Goal: Transaction & Acquisition: Book appointment/travel/reservation

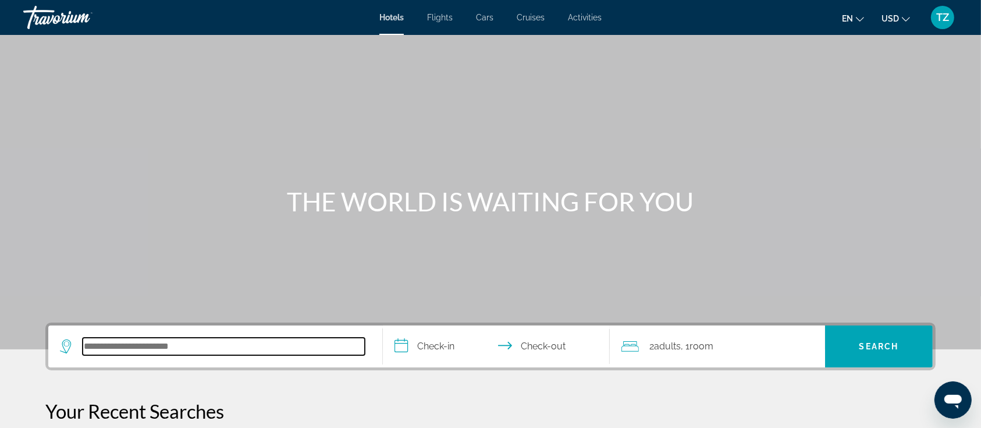
click at [189, 341] on input "Search hotel destination" at bounding box center [224, 345] width 282 height 17
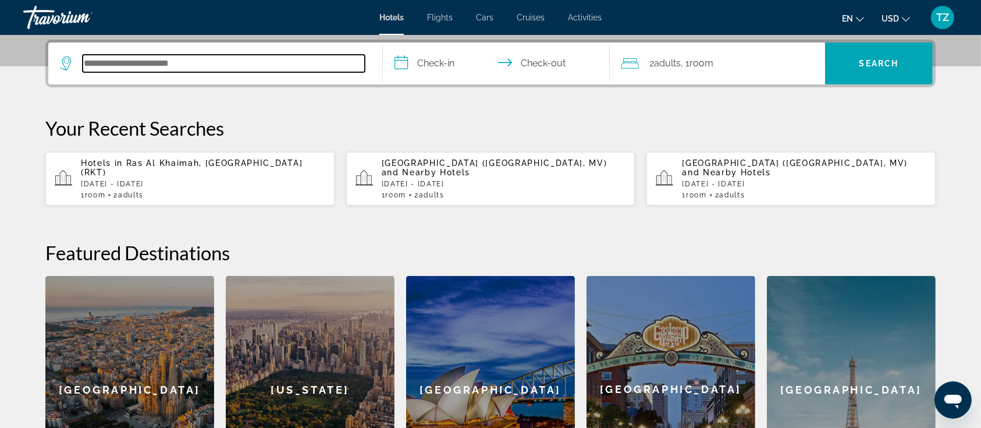
scroll to position [284, 0]
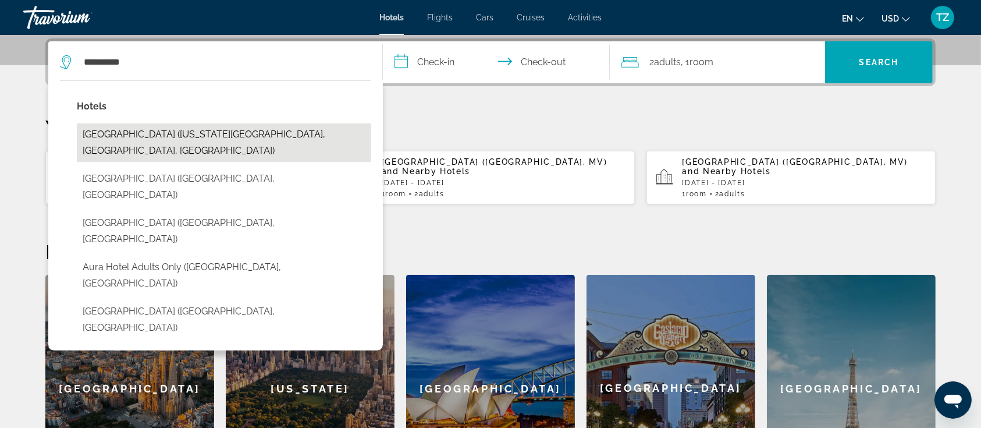
click at [157, 137] on button "Aura Hotel Times Square (New York City, NY, US)" at bounding box center [224, 142] width 294 height 38
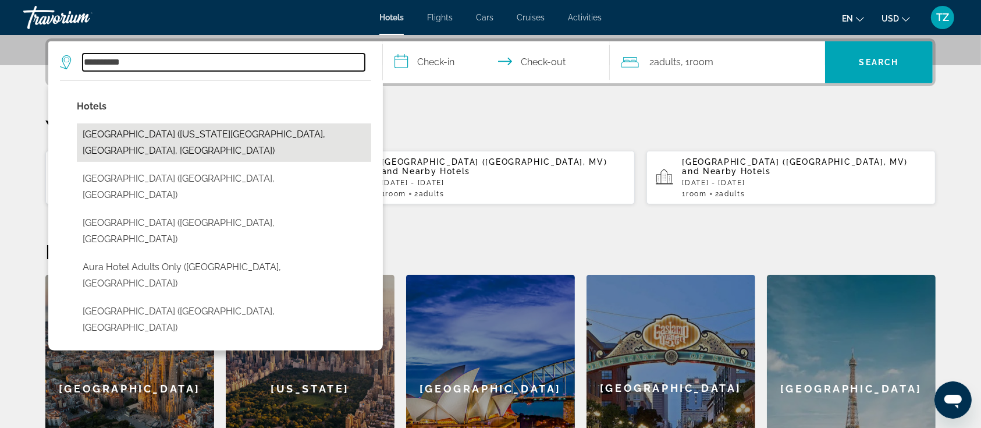
type input "**********"
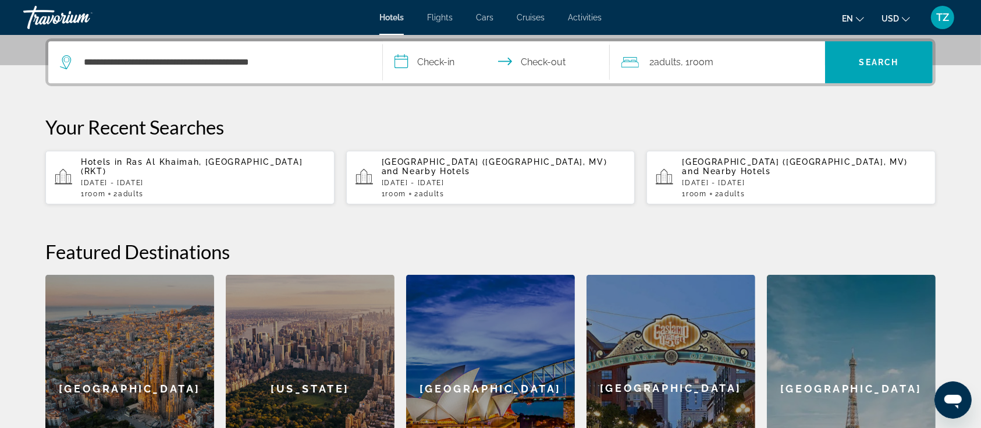
click at [428, 67] on input "**********" at bounding box center [499, 63] width 232 height 45
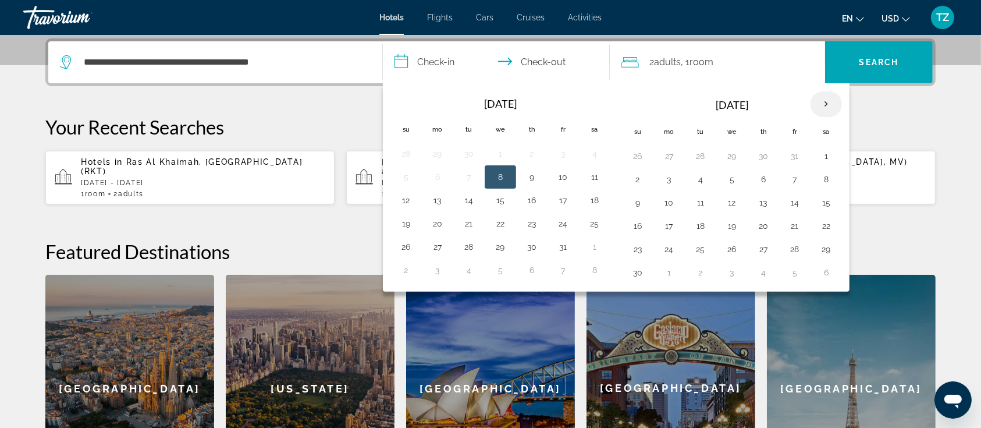
click at [827, 102] on th "Next month" at bounding box center [825, 104] width 31 height 26
click at [698, 200] on button "16" at bounding box center [700, 202] width 19 height 16
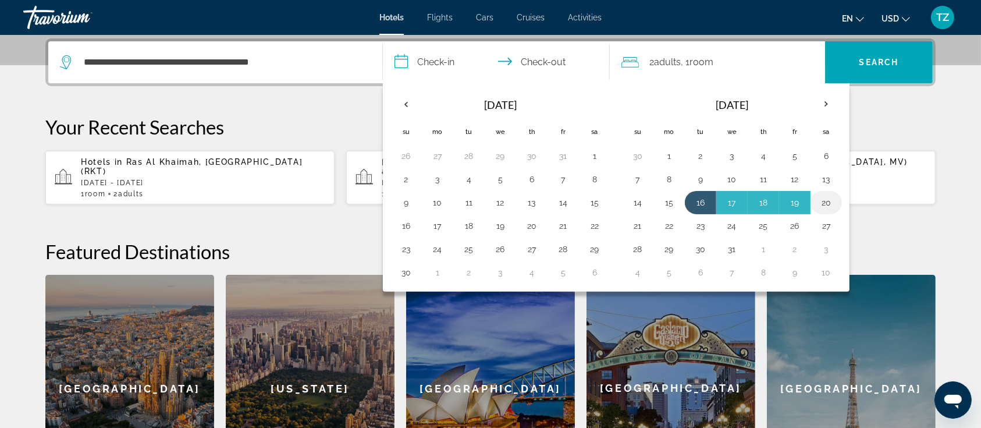
click at [828, 200] on button "20" at bounding box center [826, 202] width 19 height 16
type input "**********"
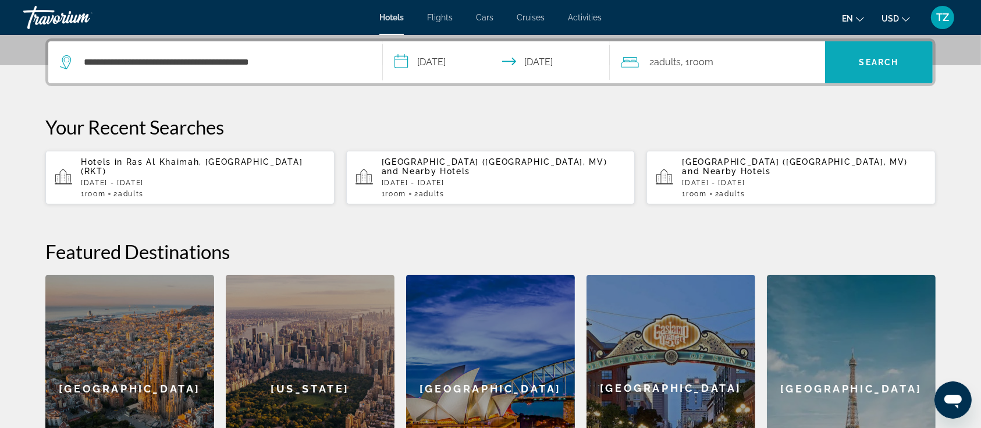
click at [866, 55] on span "Search" at bounding box center [879, 62] width 108 height 28
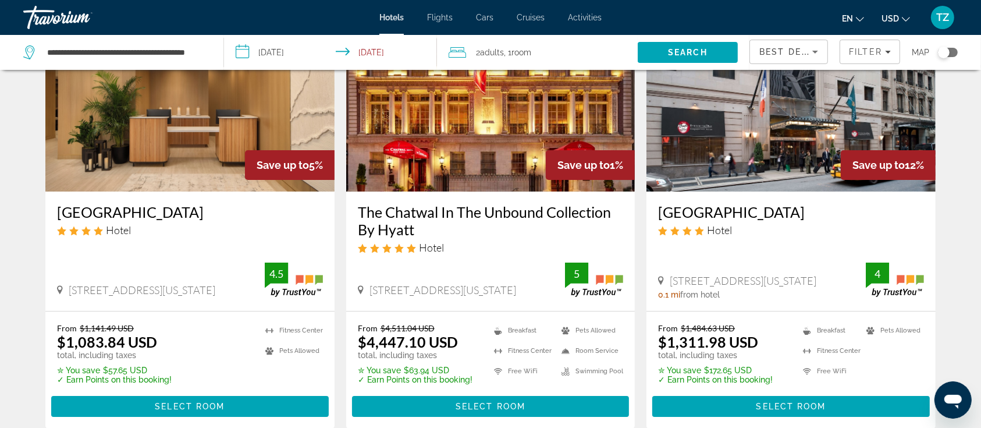
scroll to position [155, 0]
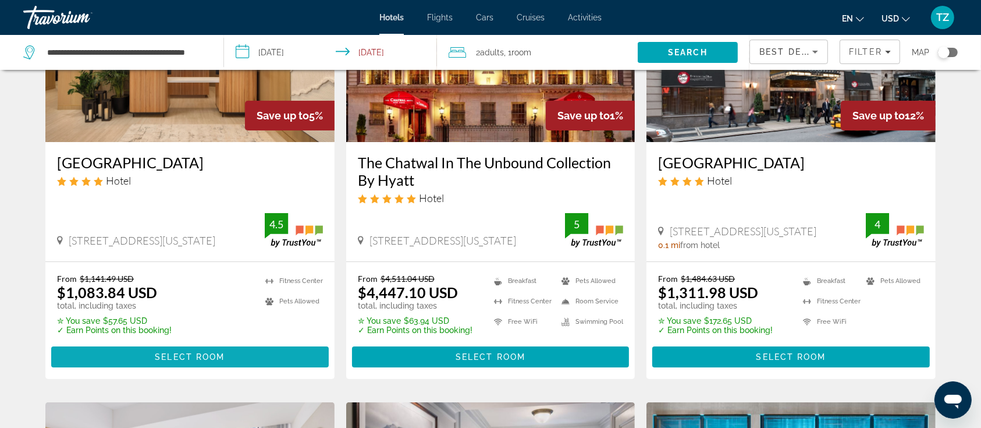
click at [176, 354] on span "Select Room" at bounding box center [190, 356] width 70 height 9
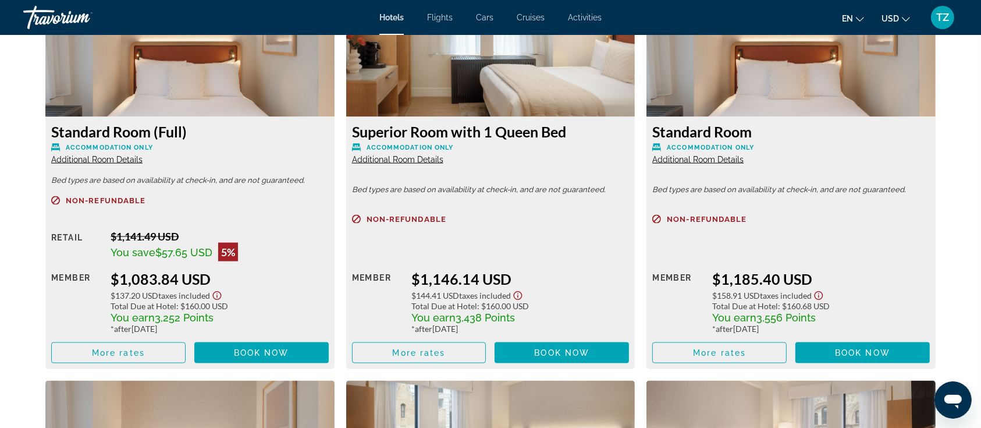
scroll to position [1629, 0]
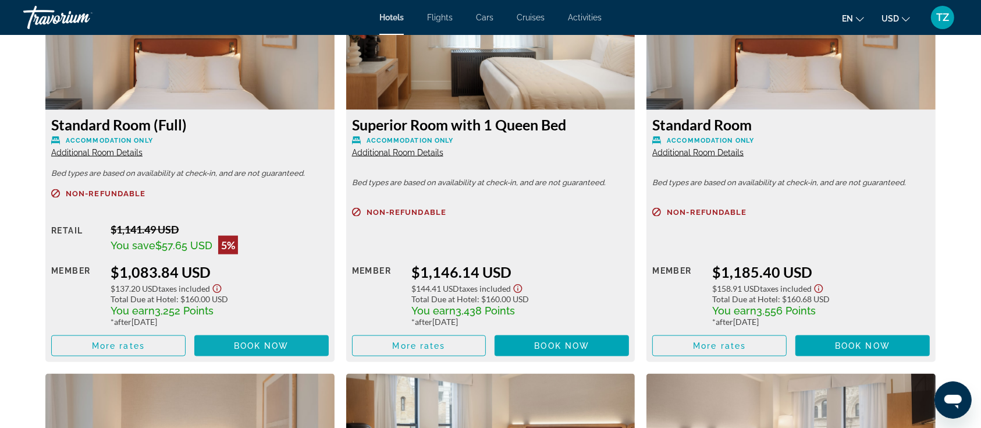
click at [243, 344] on span "Book now" at bounding box center [261, 345] width 55 height 9
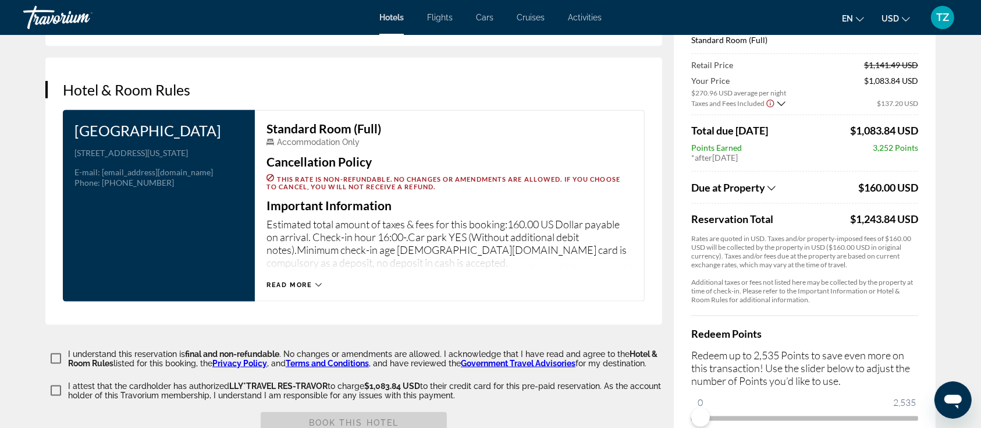
scroll to position [1396, 0]
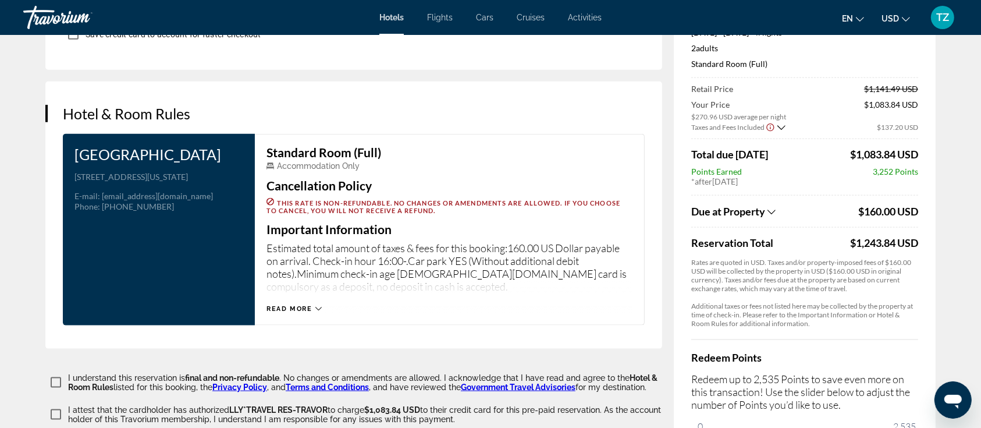
click at [773, 209] on icon "Show Taxes and Fees breakdown" at bounding box center [771, 211] width 8 height 5
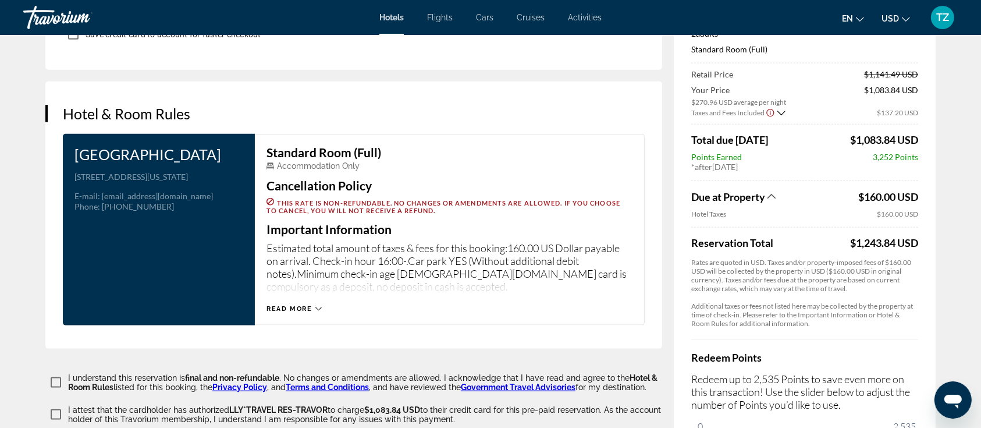
click at [773, 194] on icon "Show Taxes and Fees breakdown" at bounding box center [771, 196] width 8 height 10
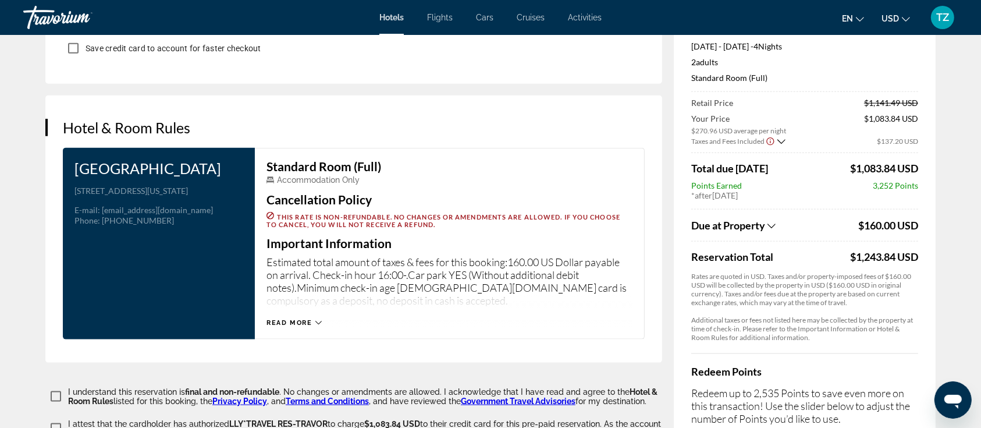
scroll to position [1551, 0]
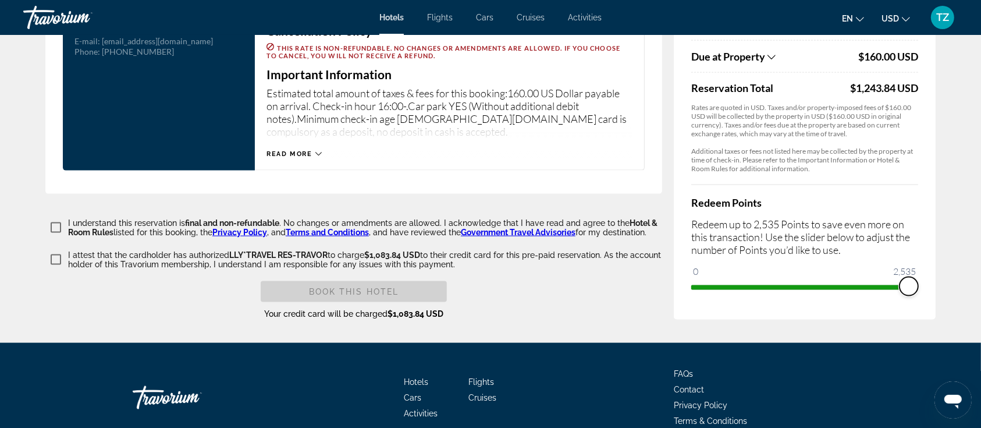
drag, startPoint x: 703, startPoint y: 278, endPoint x: 932, endPoint y: 284, distance: 229.3
click at [932, 284] on div "Price Summary Aura Hotel Times Square Dec 16, 2025 - Dec 20, 2025 - 4 Night Nig…" at bounding box center [805, 62] width 262 height 515
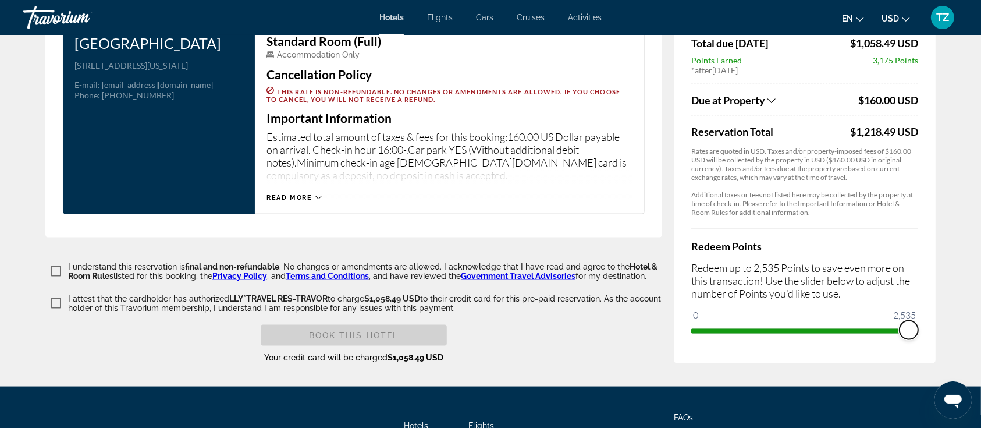
scroll to position [1473, 0]
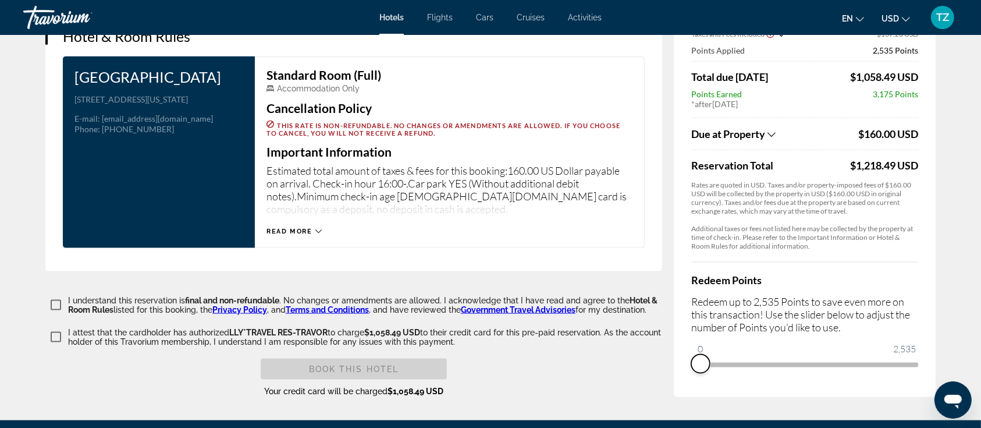
drag, startPoint x: 912, startPoint y: 361, endPoint x: 678, endPoint y: 358, distance: 233.3
click at [684, 358] on div "Price Summary Aura Hotel Times Square Dec 16, 2025 - Dec 20, 2025 - 4 Night Nig…" at bounding box center [805, 131] width 262 height 531
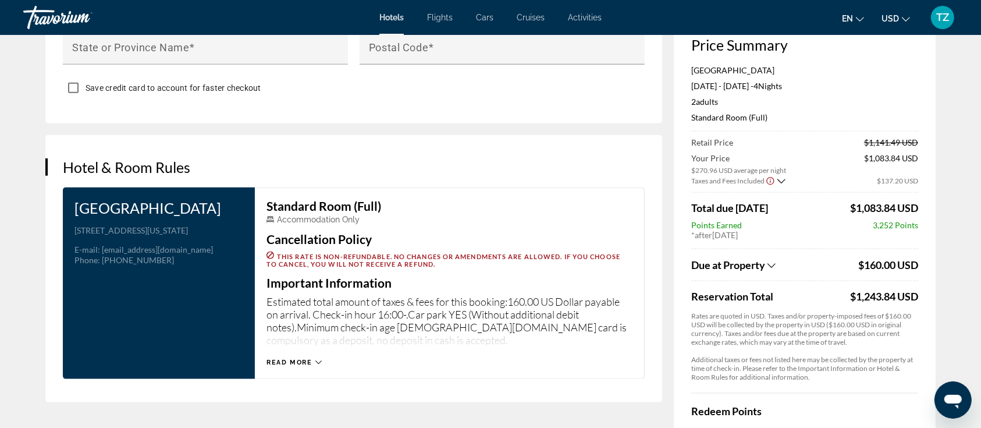
scroll to position [1318, 0]
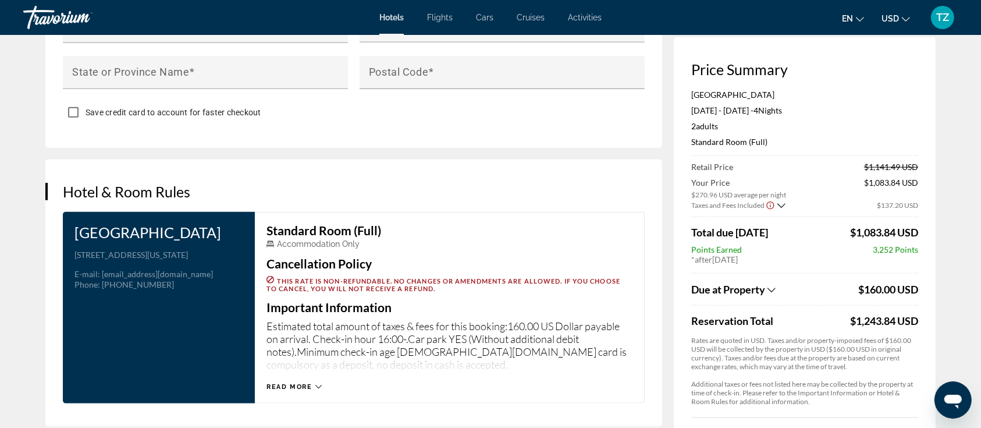
click at [949, 19] on div "TZ" at bounding box center [942, 17] width 23 height 23
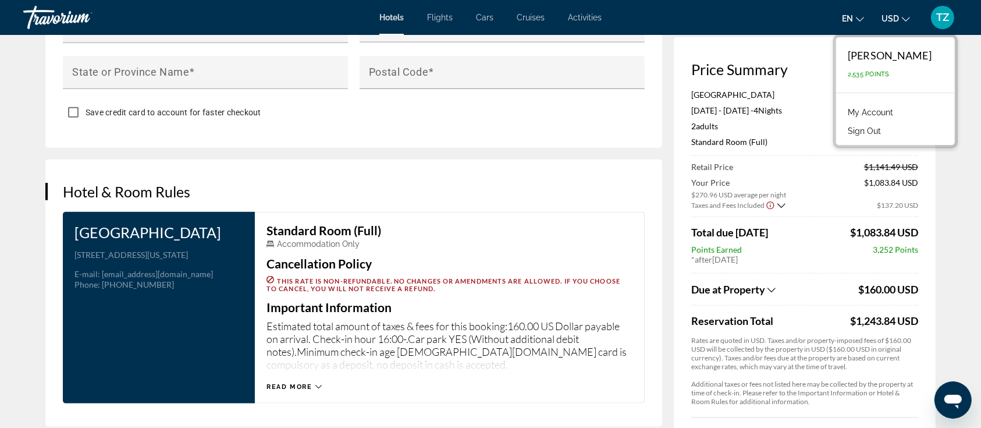
click at [893, 111] on link "My Account" at bounding box center [870, 112] width 57 height 15
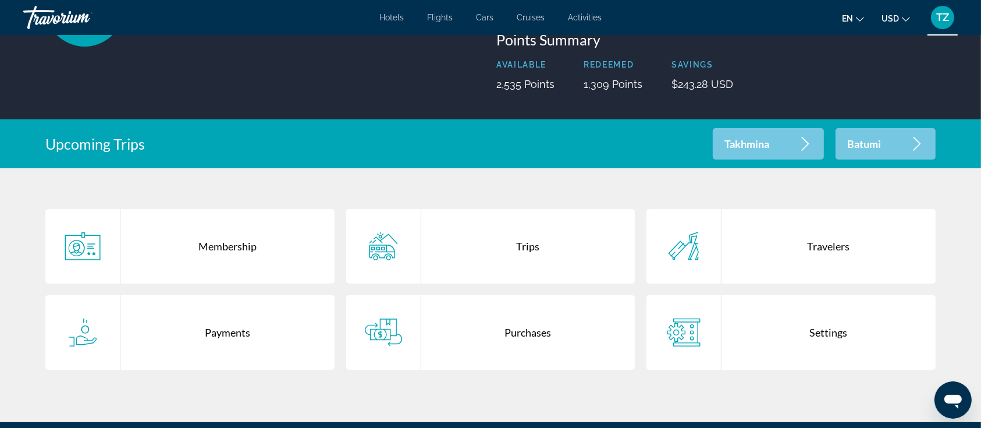
scroll to position [155, 0]
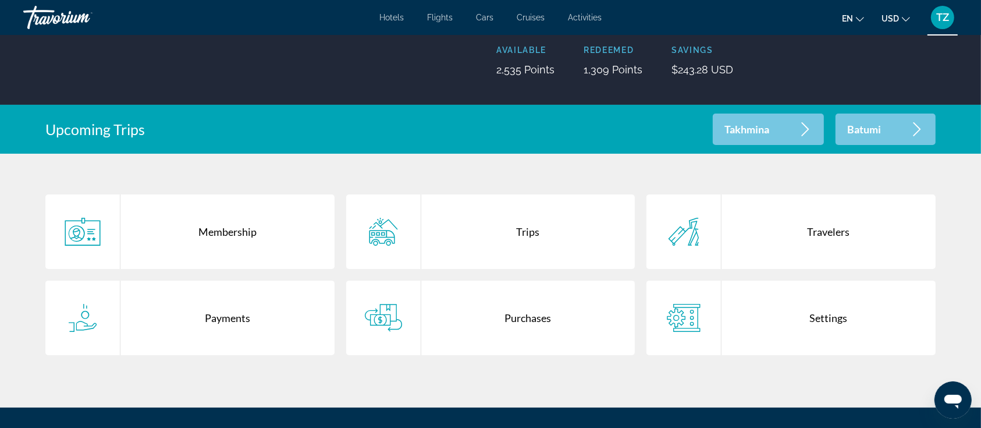
click at [843, 232] on div "Travelers" at bounding box center [828, 231] width 214 height 74
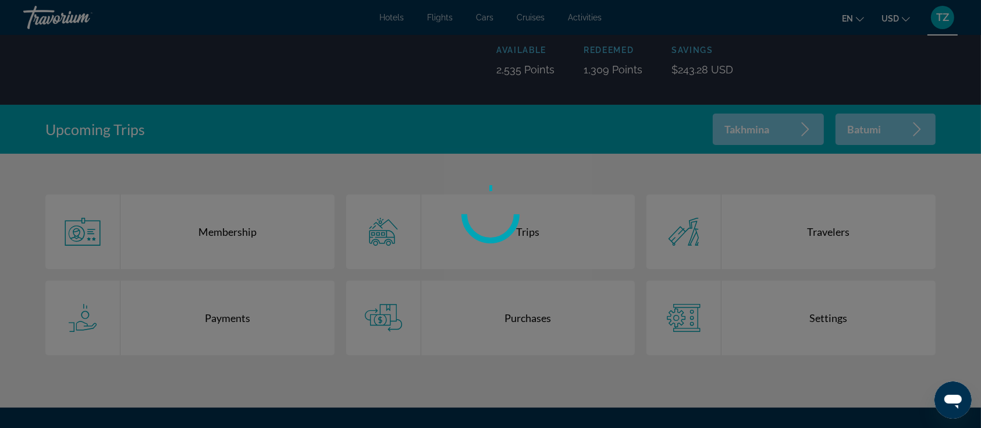
click at [467, 319] on div at bounding box center [490, 214] width 981 height 428
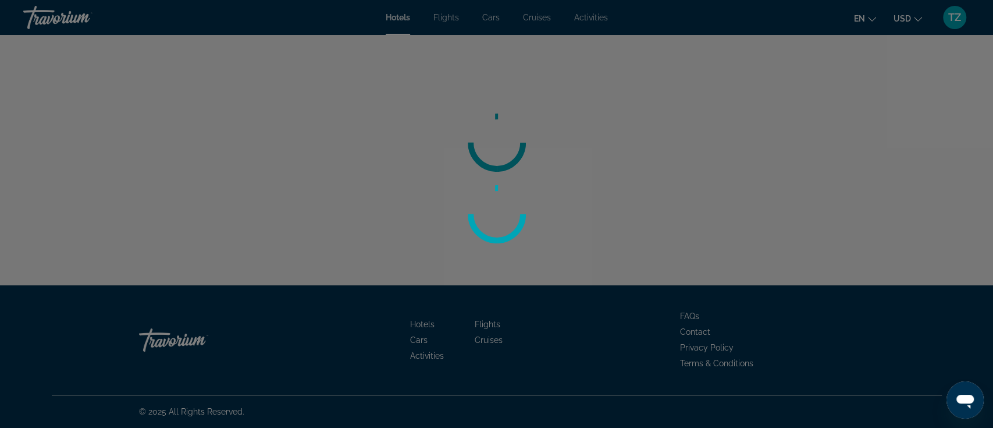
click at [954, 17] on div at bounding box center [496, 214] width 993 height 428
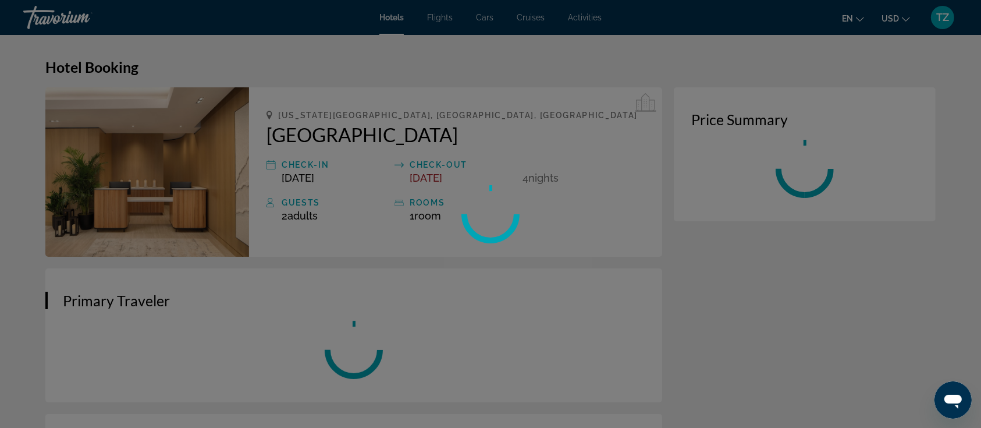
click at [954, 17] on div at bounding box center [490, 214] width 981 height 428
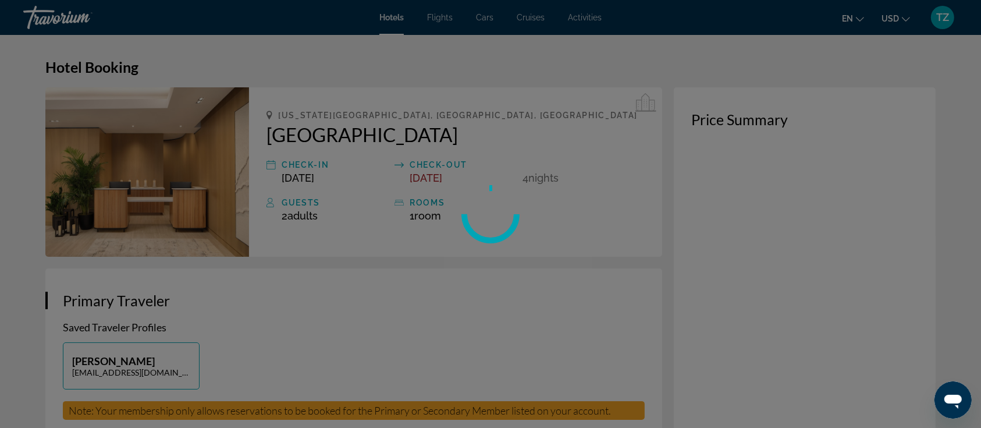
click at [954, 17] on div at bounding box center [490, 214] width 981 height 428
click at [949, 19] on div at bounding box center [490, 214] width 981 height 428
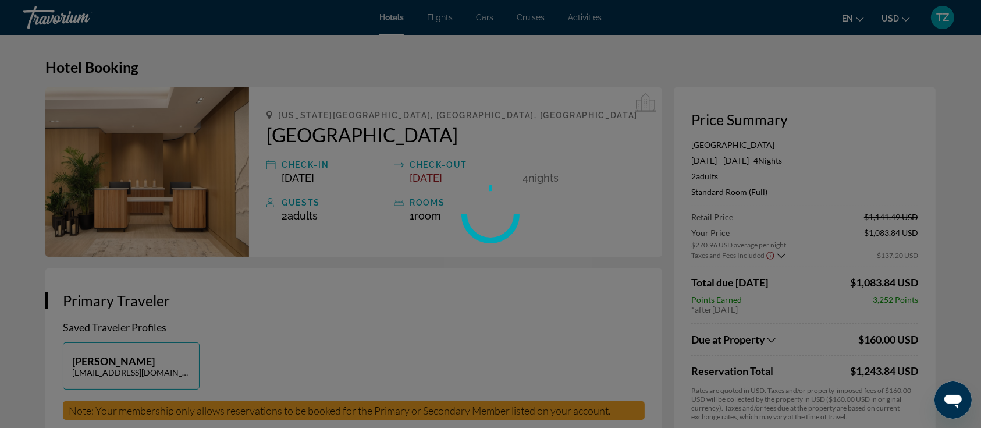
click at [942, 22] on div at bounding box center [490, 214] width 981 height 428
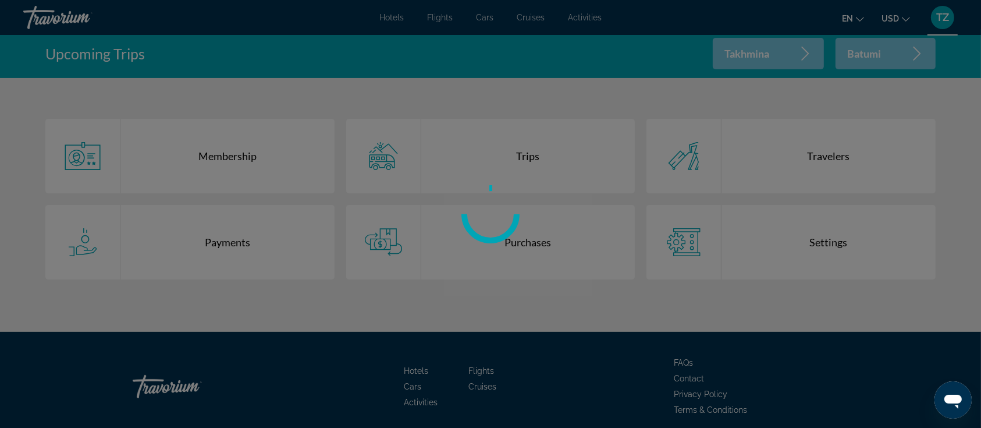
scroll to position [233, 0]
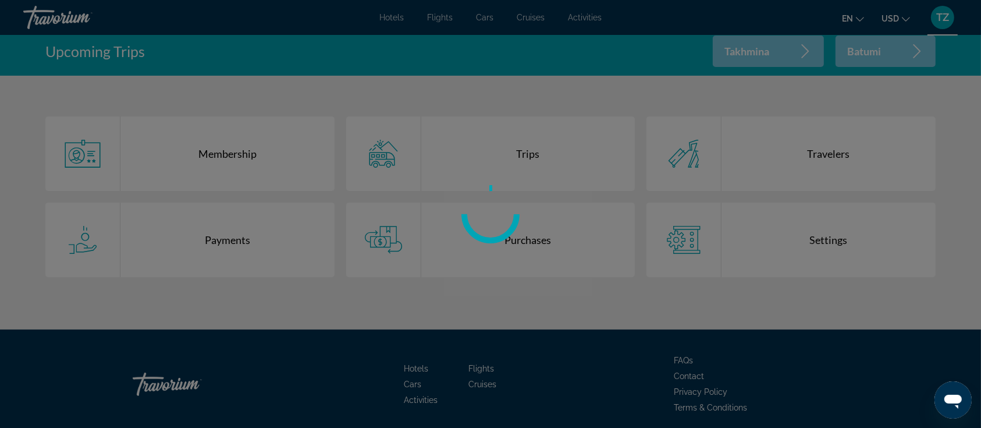
click at [525, 246] on div at bounding box center [490, 214] width 981 height 428
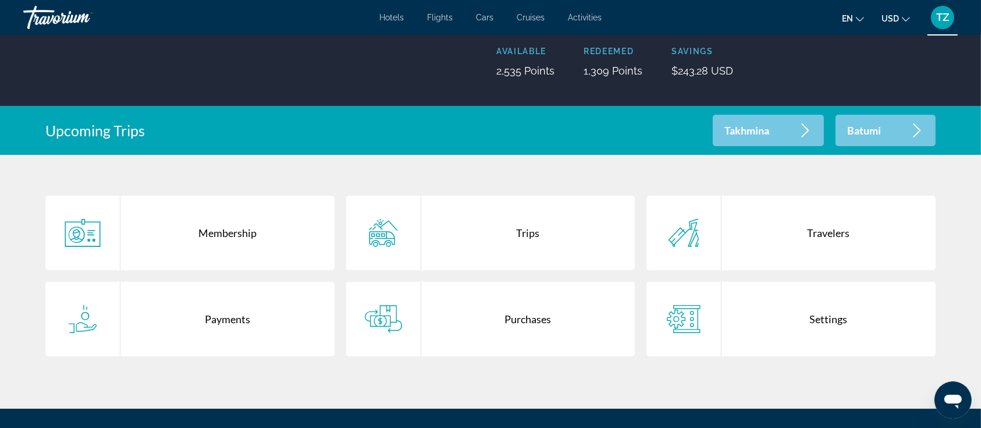
scroll to position [155, 0]
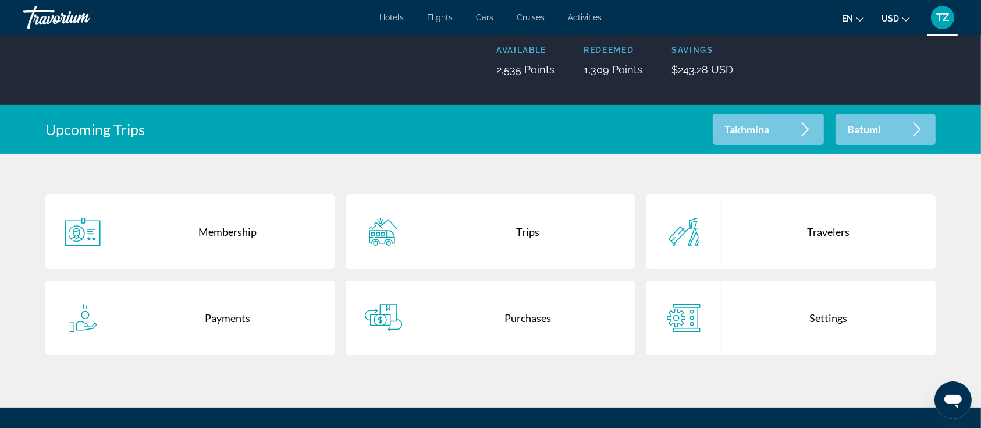
click at [504, 322] on div "Purchases" at bounding box center [528, 317] width 214 height 74
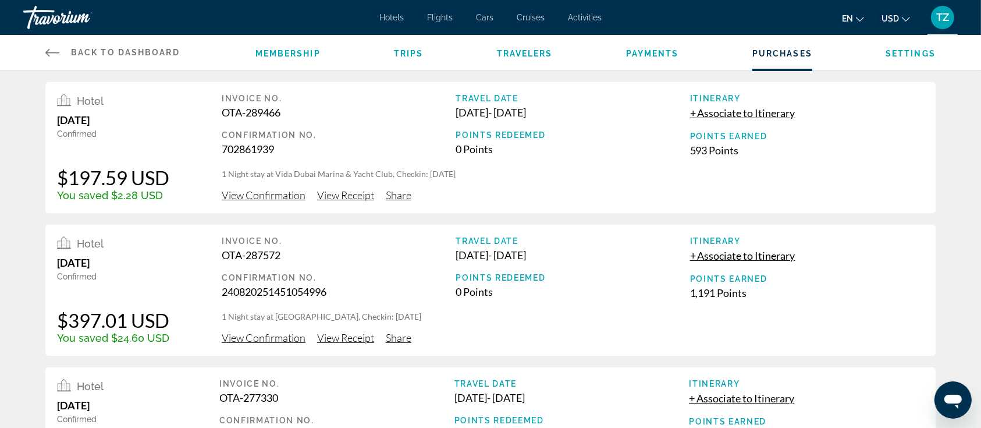
click at [273, 333] on span "View Confirmation" at bounding box center [264, 337] width 84 height 13
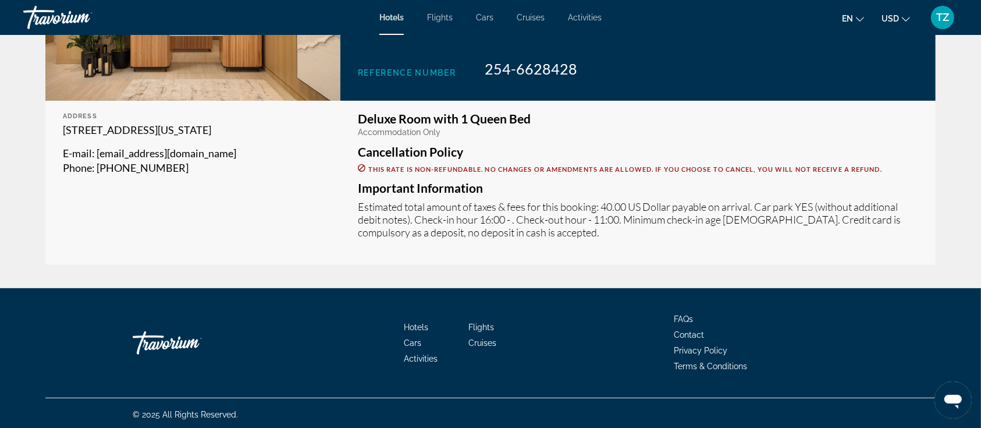
scroll to position [307, 0]
